Goal: Share content

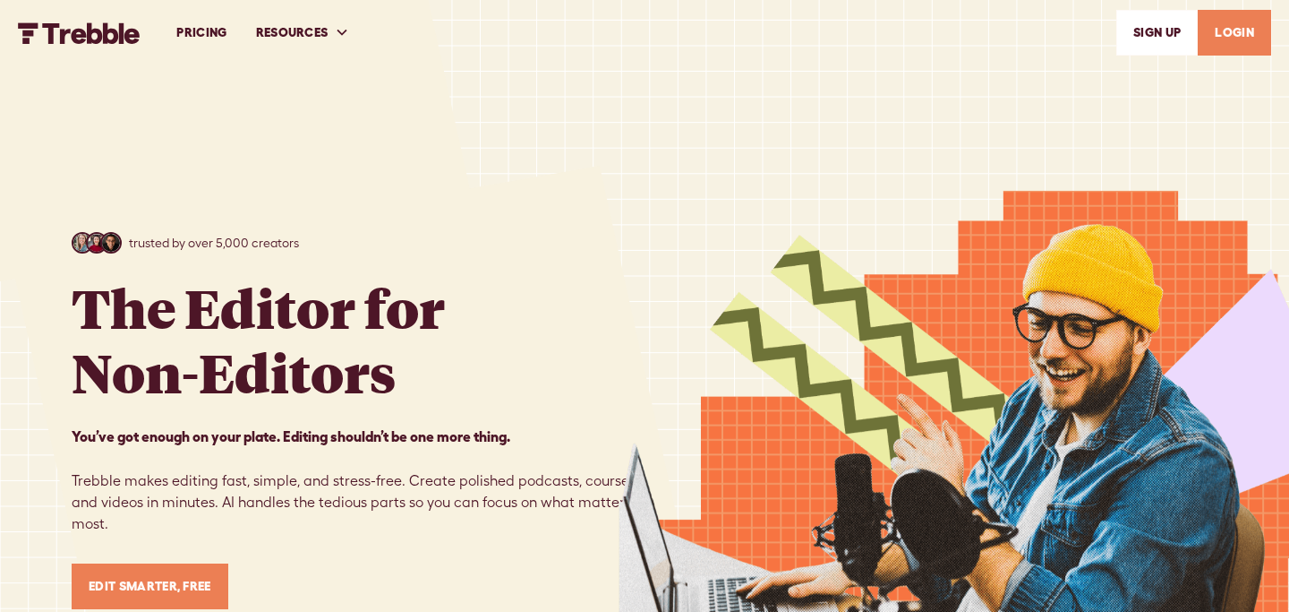
click at [1231, 31] on link "LOGIN" at bounding box center [1234, 33] width 73 height 46
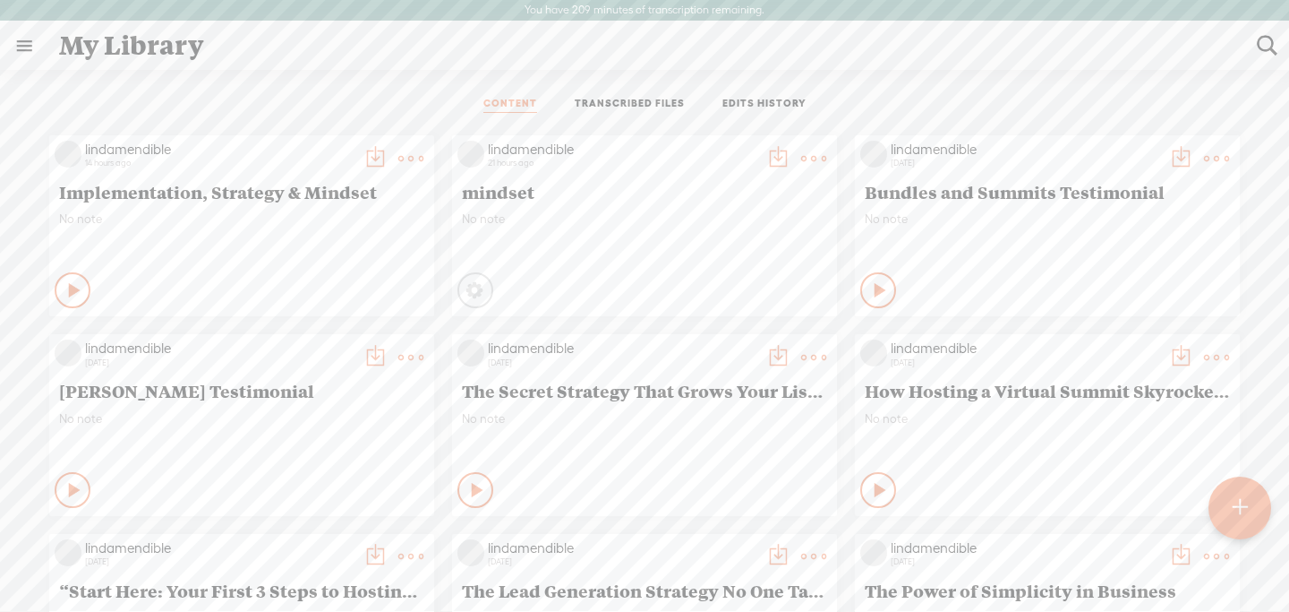
click at [72, 289] on icon at bounding box center [75, 290] width 18 height 18
click at [399, 154] on t at bounding box center [410, 158] width 25 height 25
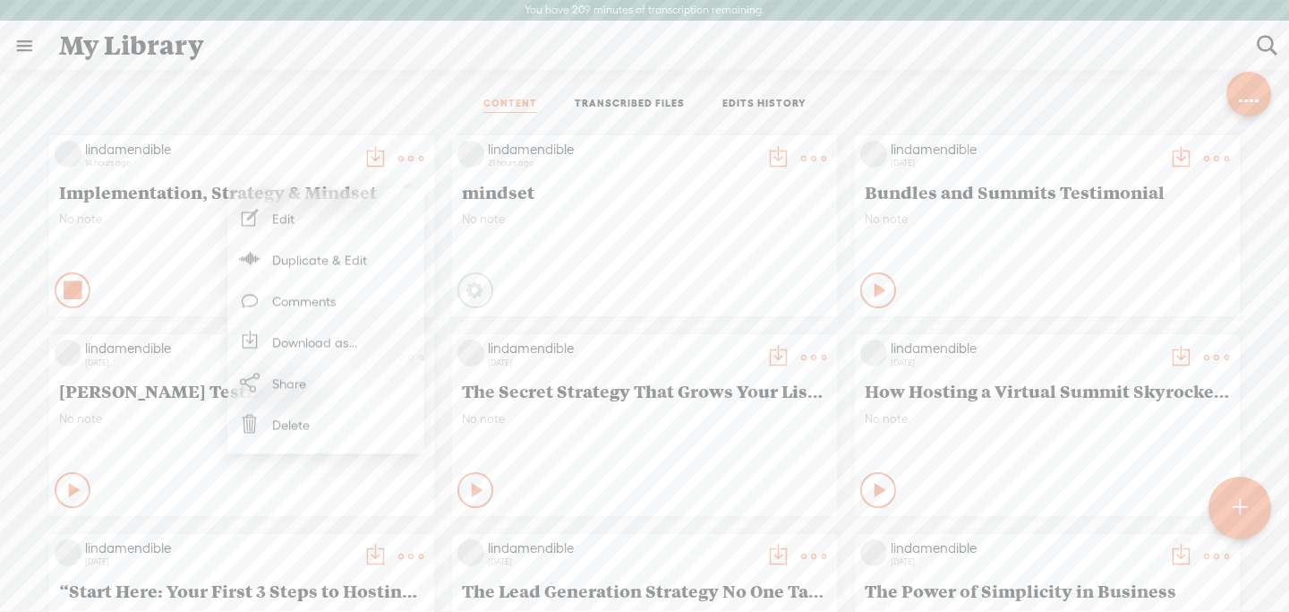
click at [290, 378] on link "Share" at bounding box center [325, 383] width 179 height 41
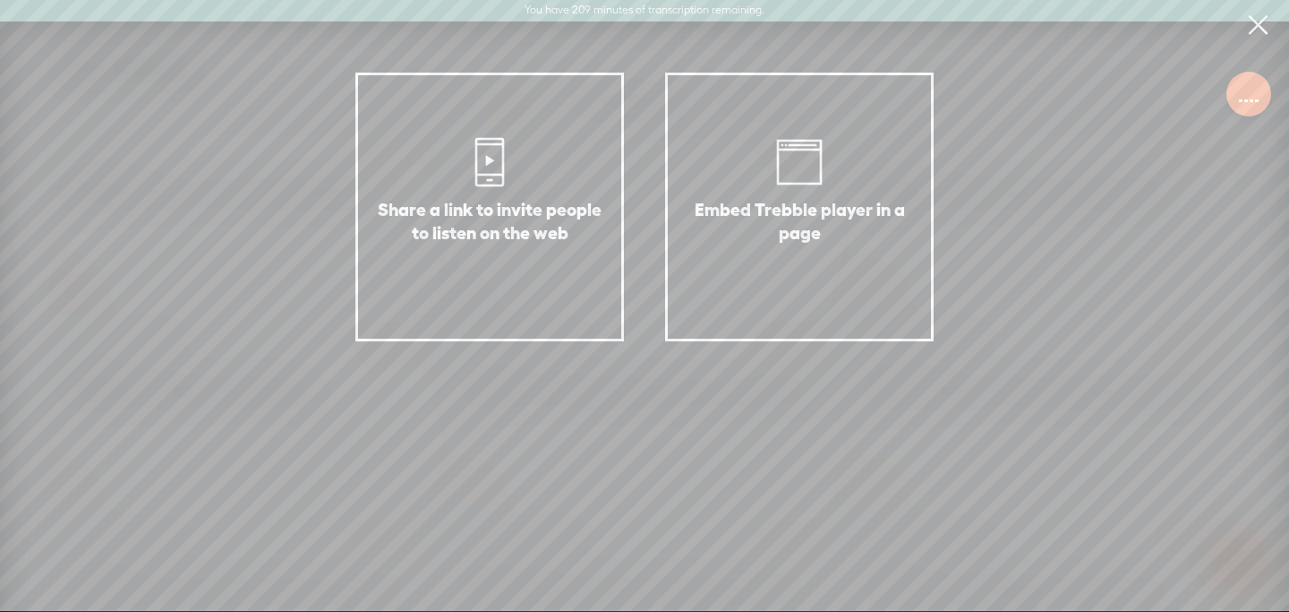
click at [491, 193] on div "Share a link to invite people to listen on the web" at bounding box center [489, 207] width 269 height 269
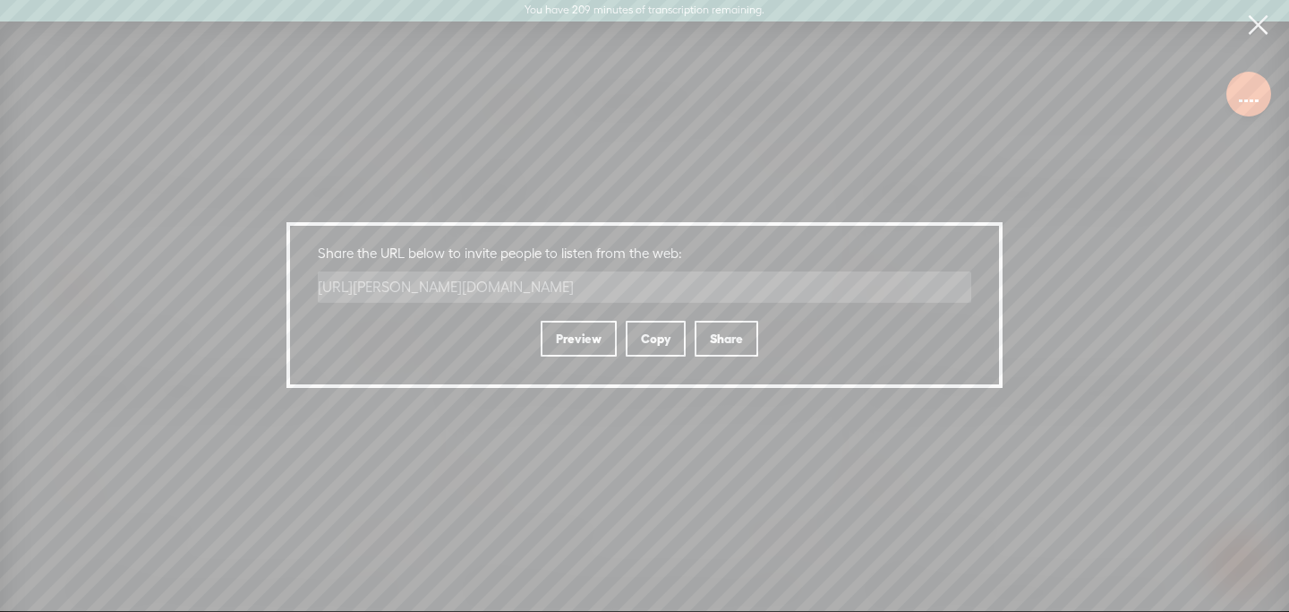
click at [650, 346] on div "Copy" at bounding box center [656, 339] width 60 height 36
click at [1259, 23] on link at bounding box center [1258, 25] width 45 height 50
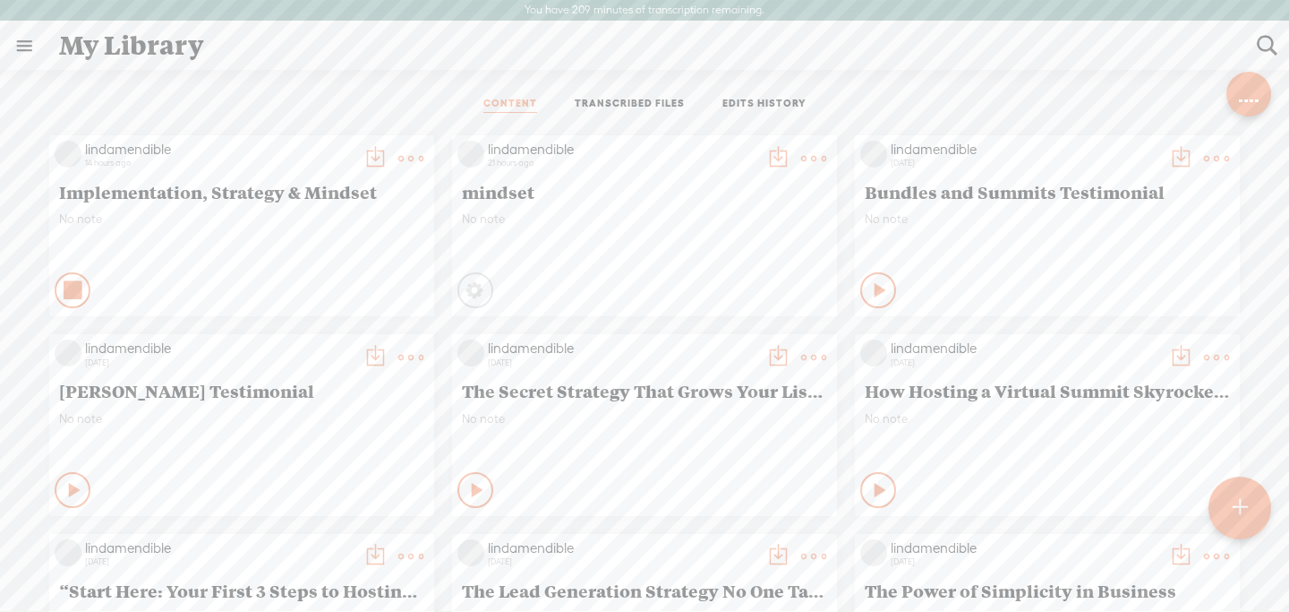
click at [65, 286] on icon at bounding box center [73, 290] width 18 height 18
